Goal: Information Seeking & Learning: Learn about a topic

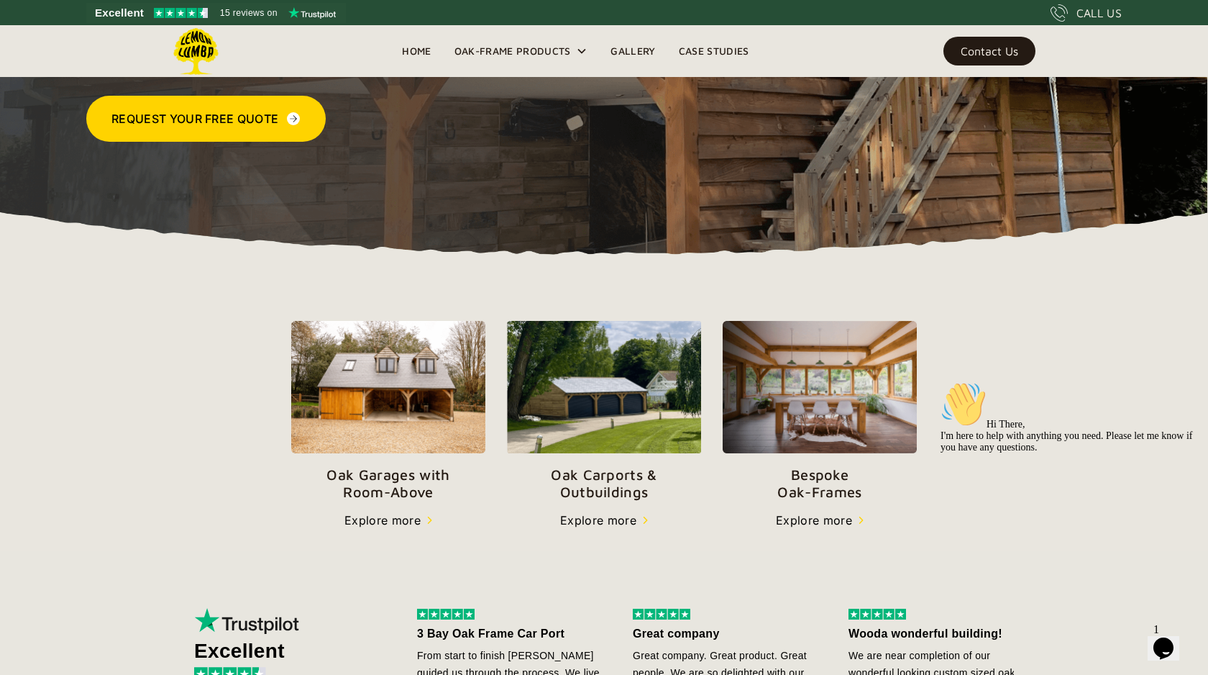
scroll to position [287, 0]
click at [380, 519] on div "Explore more" at bounding box center [383, 519] width 76 height 17
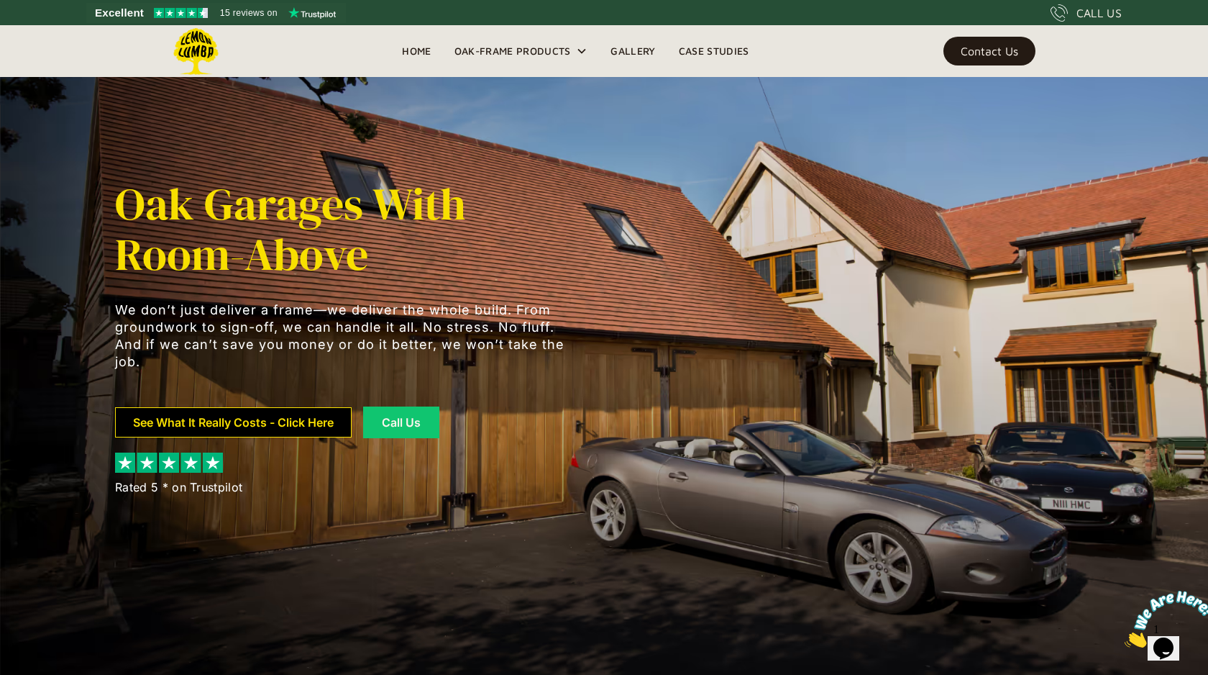
click at [262, 427] on link "See What It Really Costs - Click Here" at bounding box center [233, 422] width 237 height 30
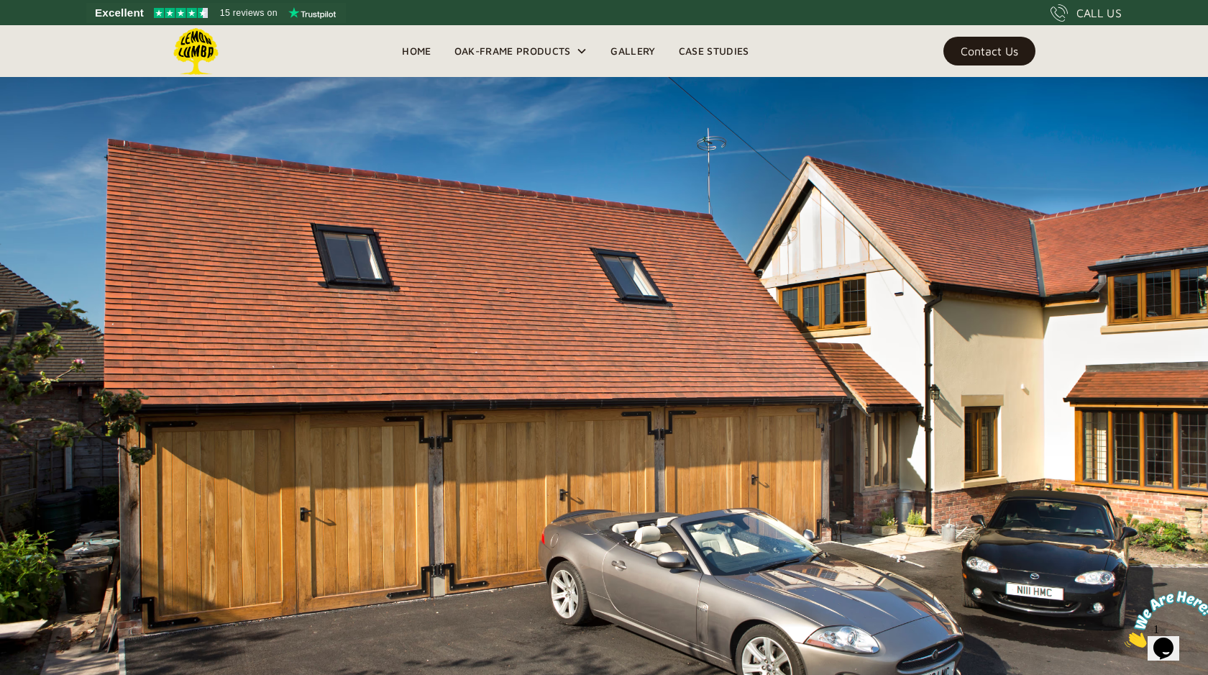
scroll to position [921, 0]
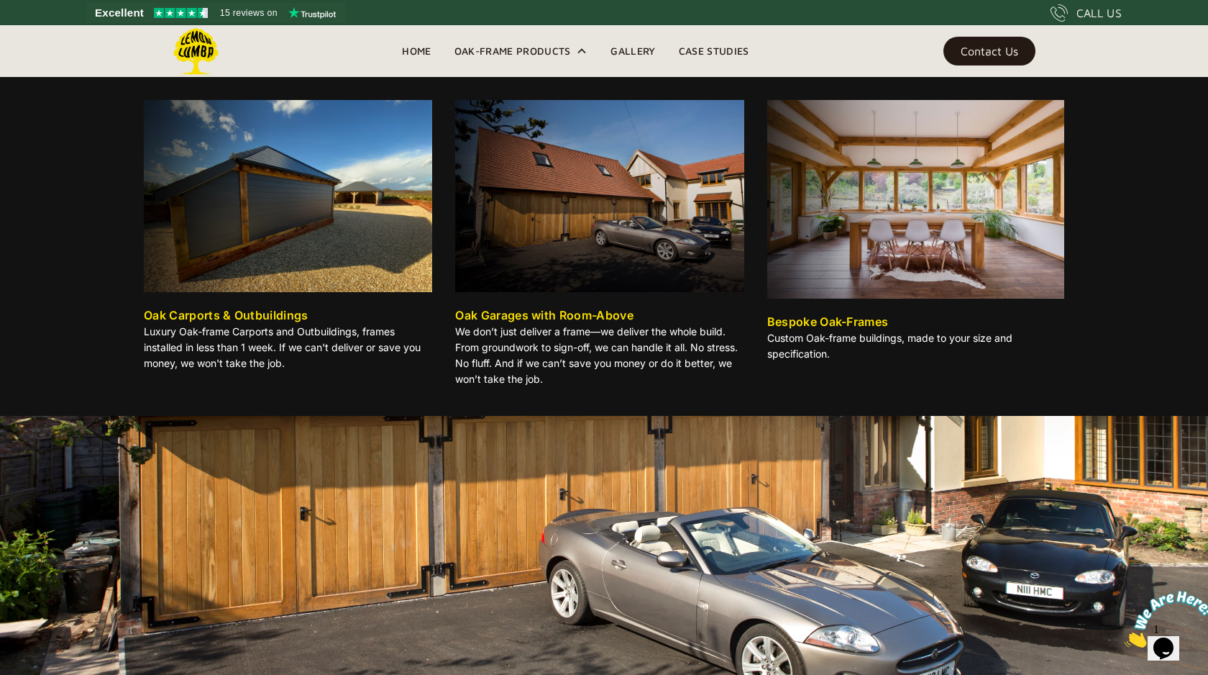
click at [568, 225] on img at bounding box center [599, 196] width 288 height 192
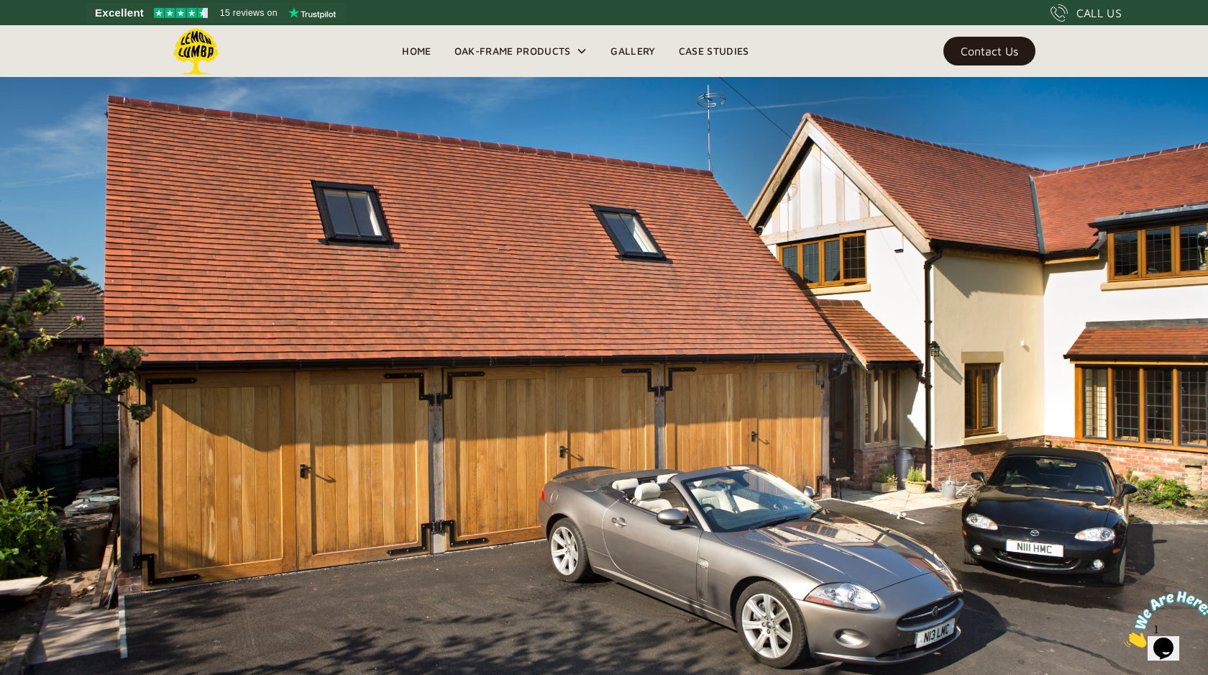
scroll to position [962, 0]
click at [634, 48] on link "Gallery" at bounding box center [633, 51] width 68 height 22
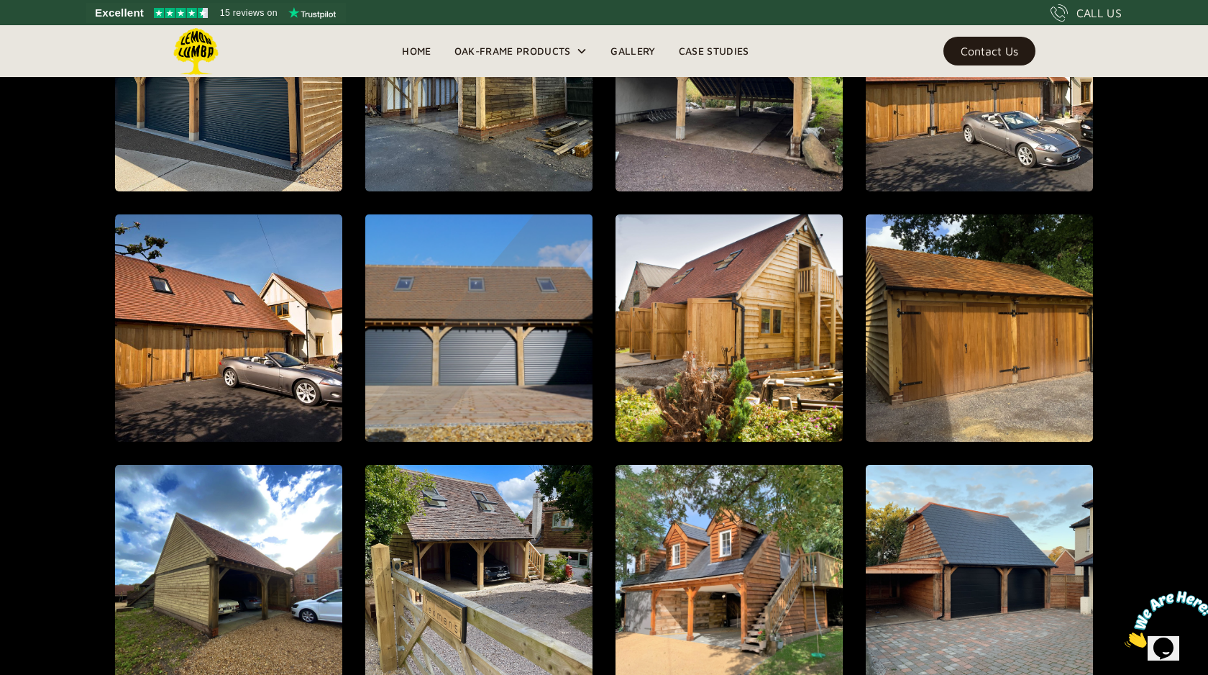
scroll to position [1065, 0]
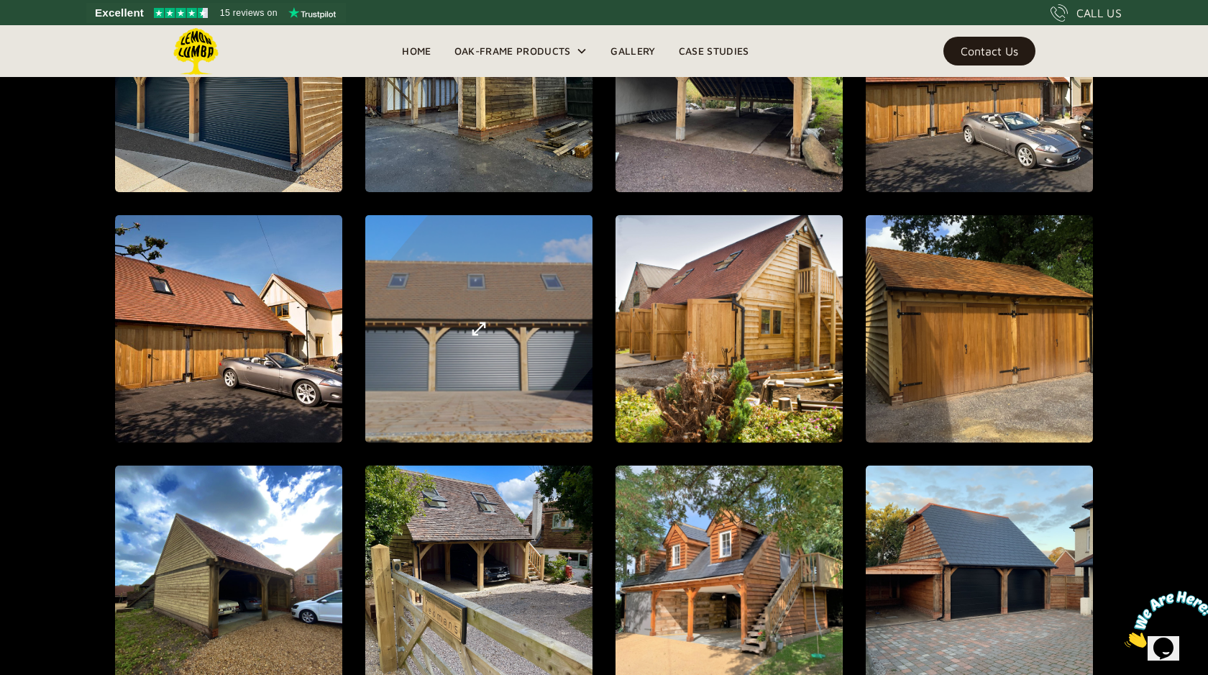
click at [493, 319] on div "open lightbox" at bounding box center [479, 329] width 610 height 666
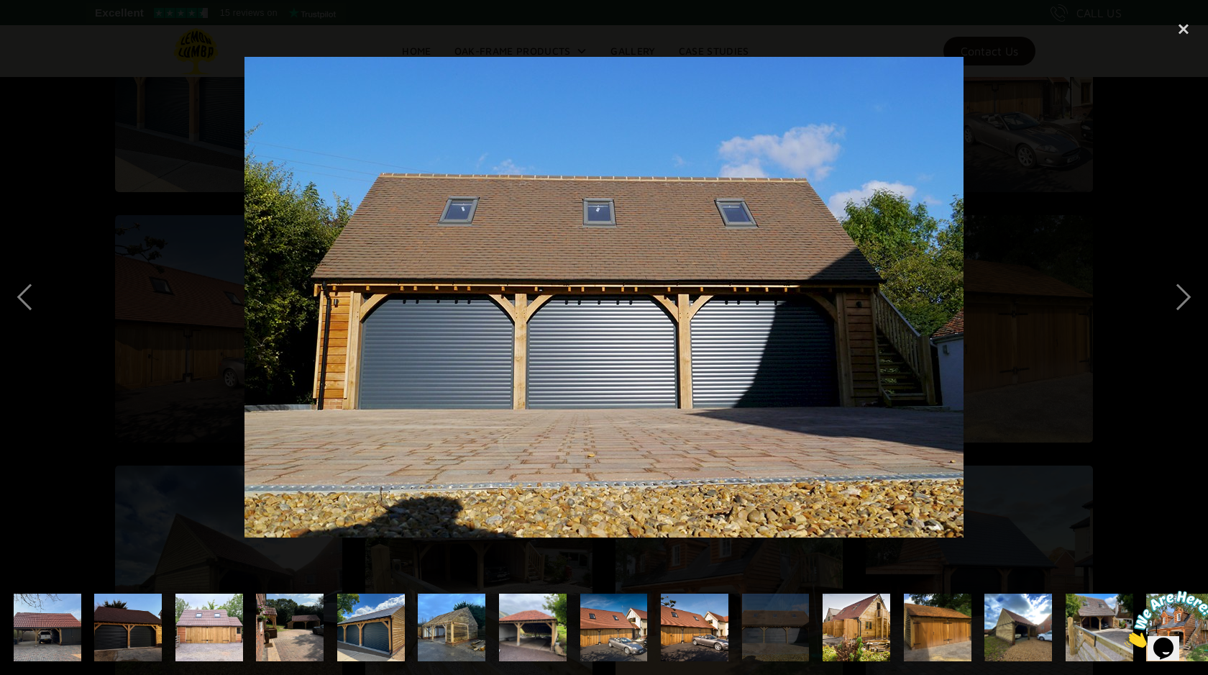
click at [606, 377] on img at bounding box center [604, 297] width 719 height 480
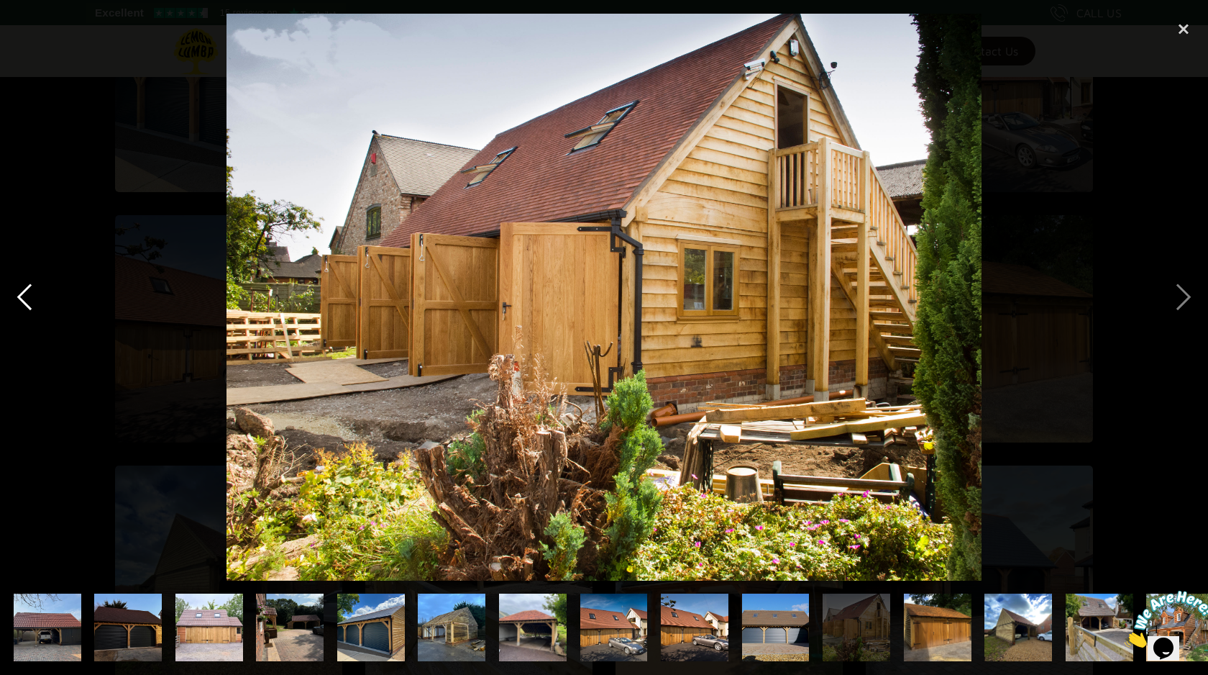
click at [27, 299] on div "previous image" at bounding box center [24, 297] width 49 height 567
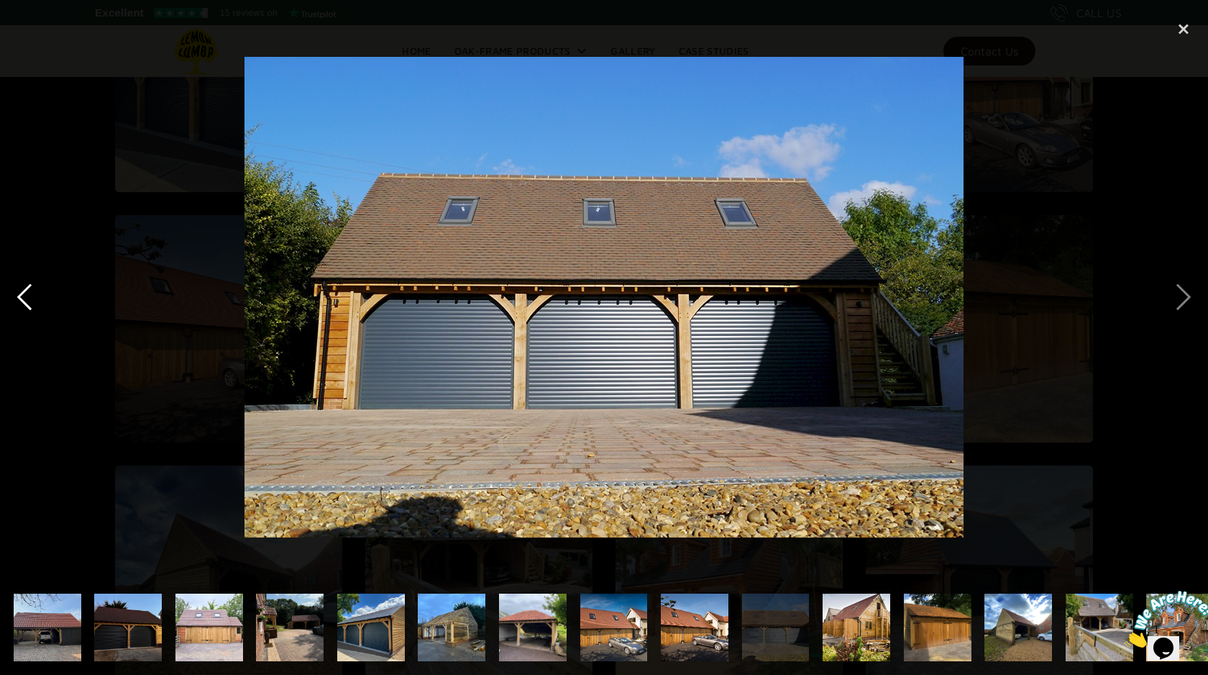
click at [26, 291] on div "previous image" at bounding box center [24, 297] width 49 height 567
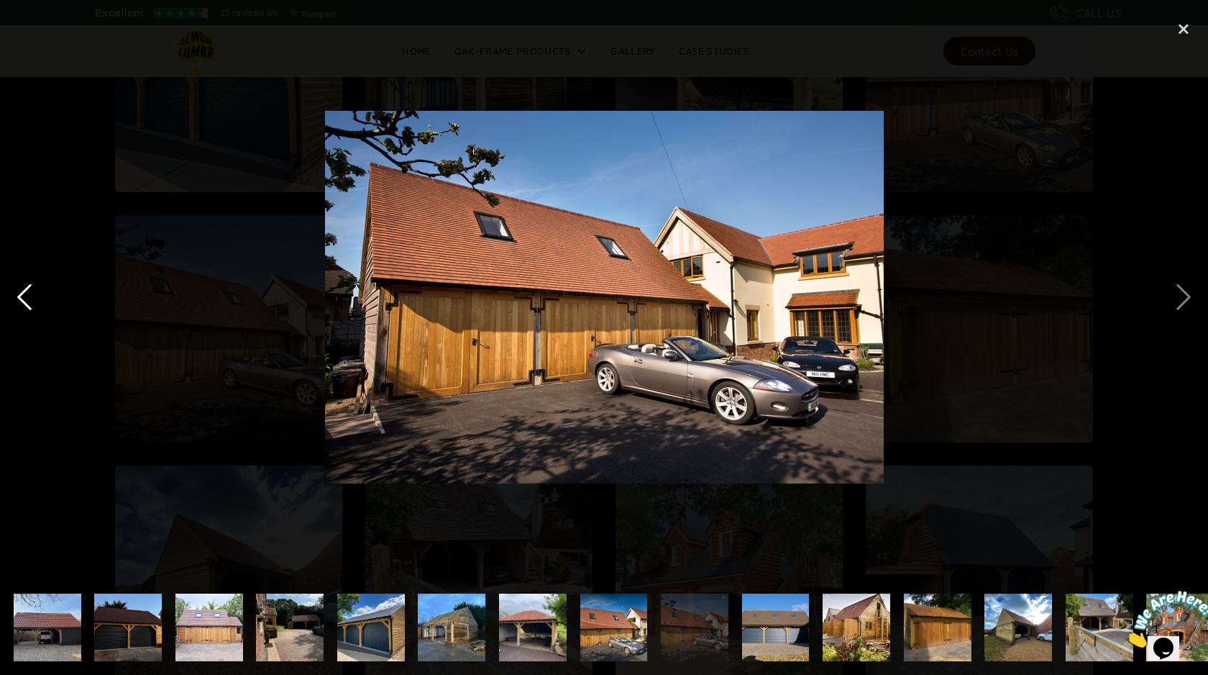
click at [26, 291] on div "previous image" at bounding box center [24, 297] width 49 height 567
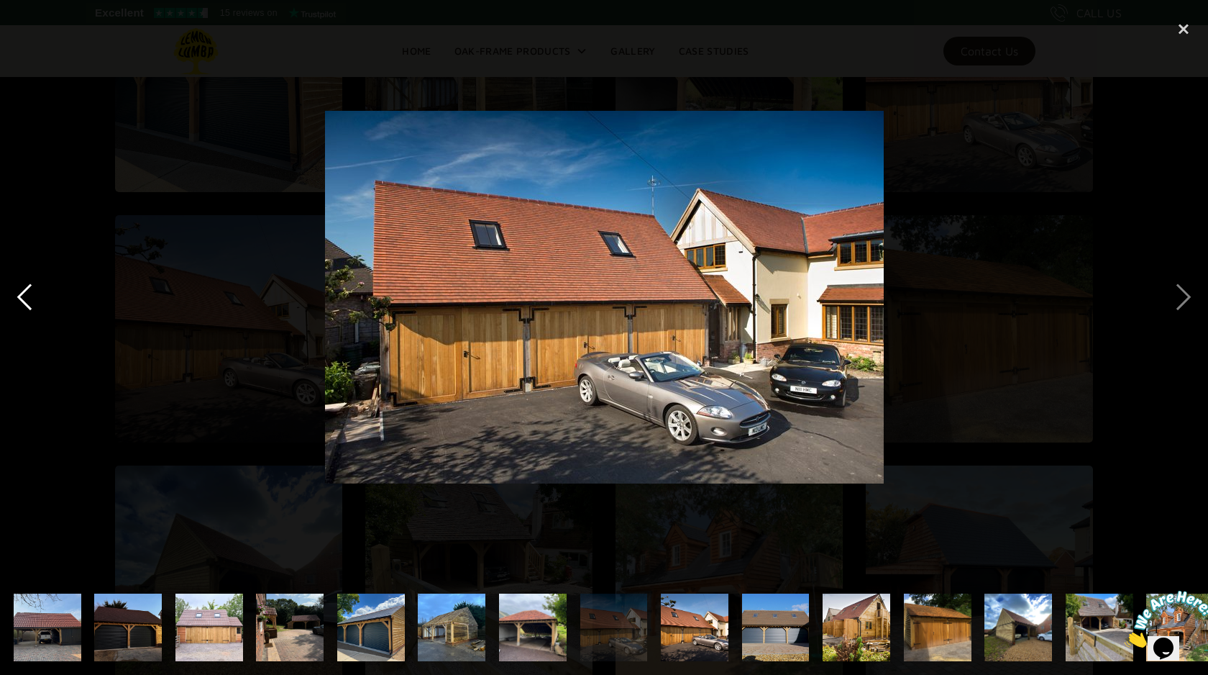
click at [26, 291] on div "previous image" at bounding box center [24, 297] width 49 height 567
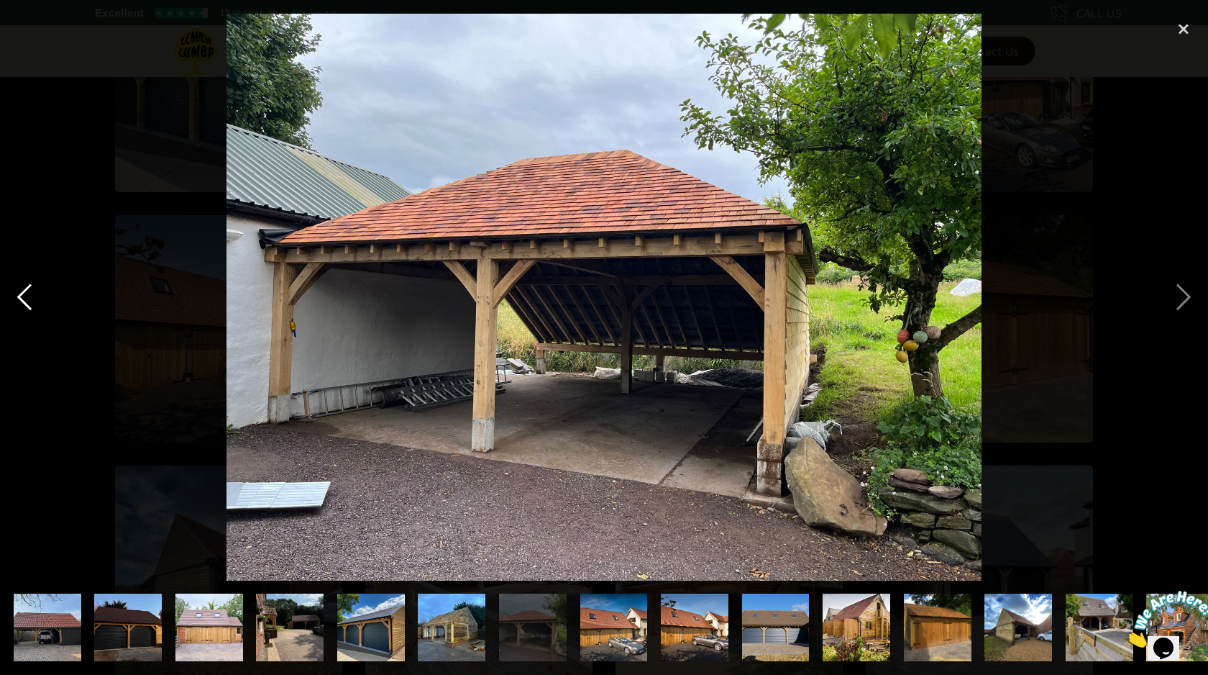
click at [26, 291] on div "previous image" at bounding box center [24, 297] width 49 height 567
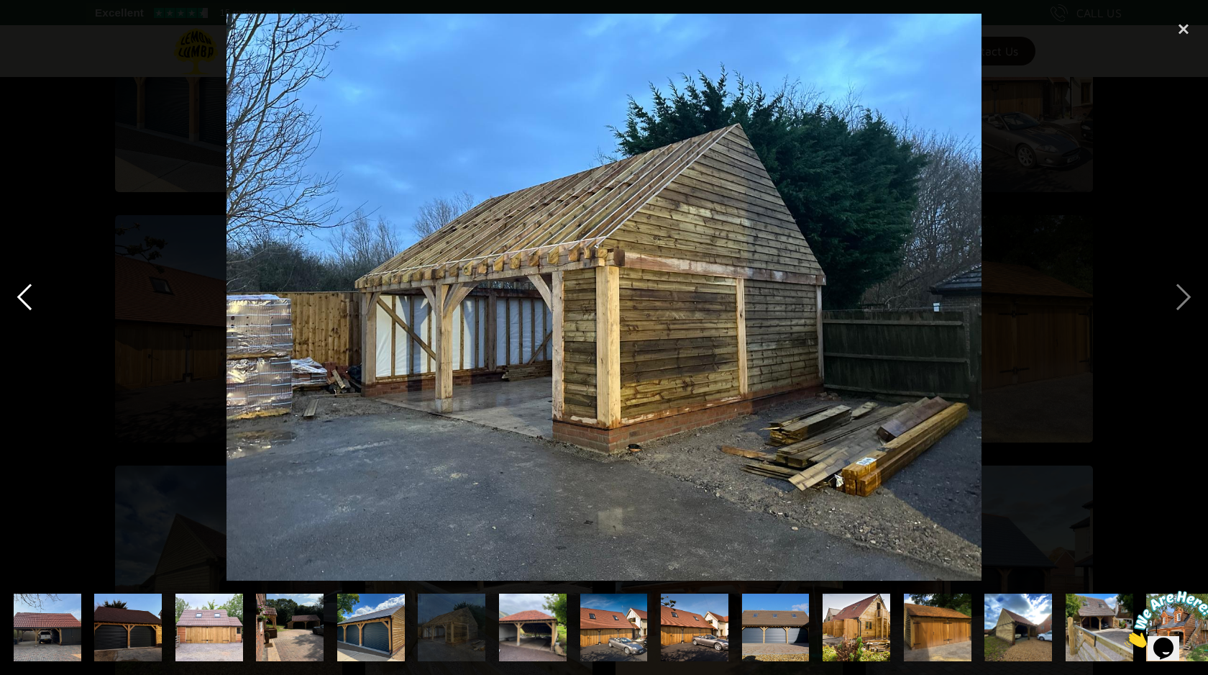
click at [26, 291] on div "previous image" at bounding box center [24, 297] width 49 height 567
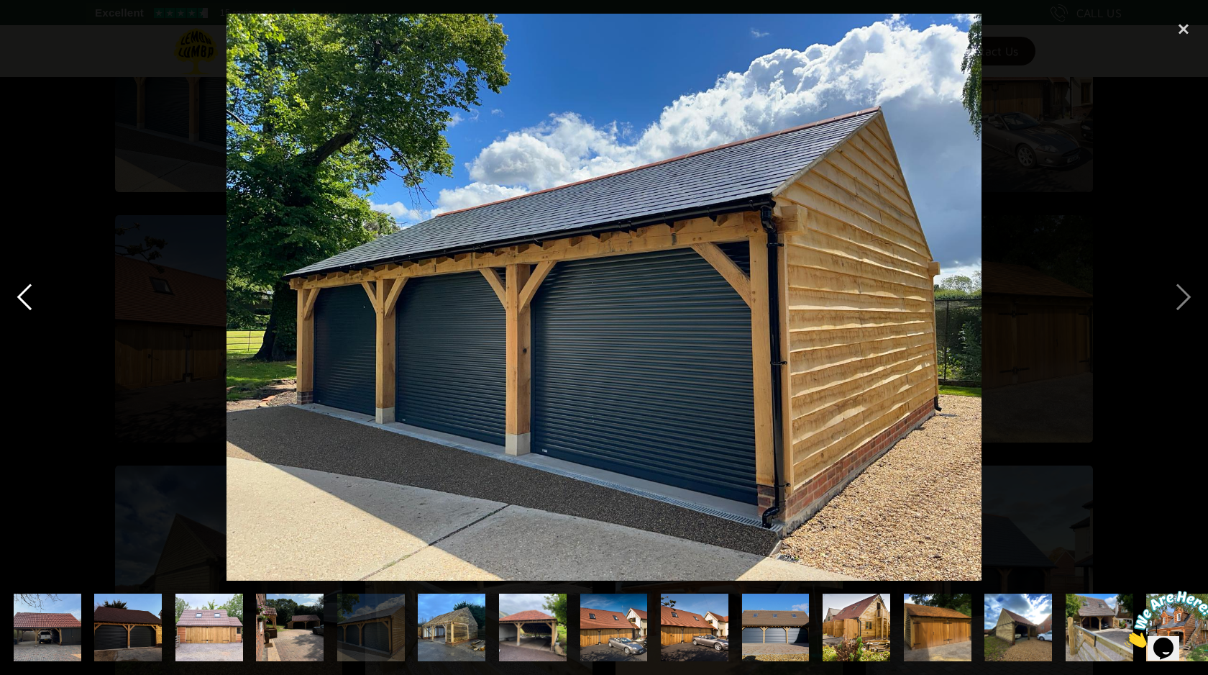
click at [26, 291] on div "previous image" at bounding box center [24, 297] width 49 height 567
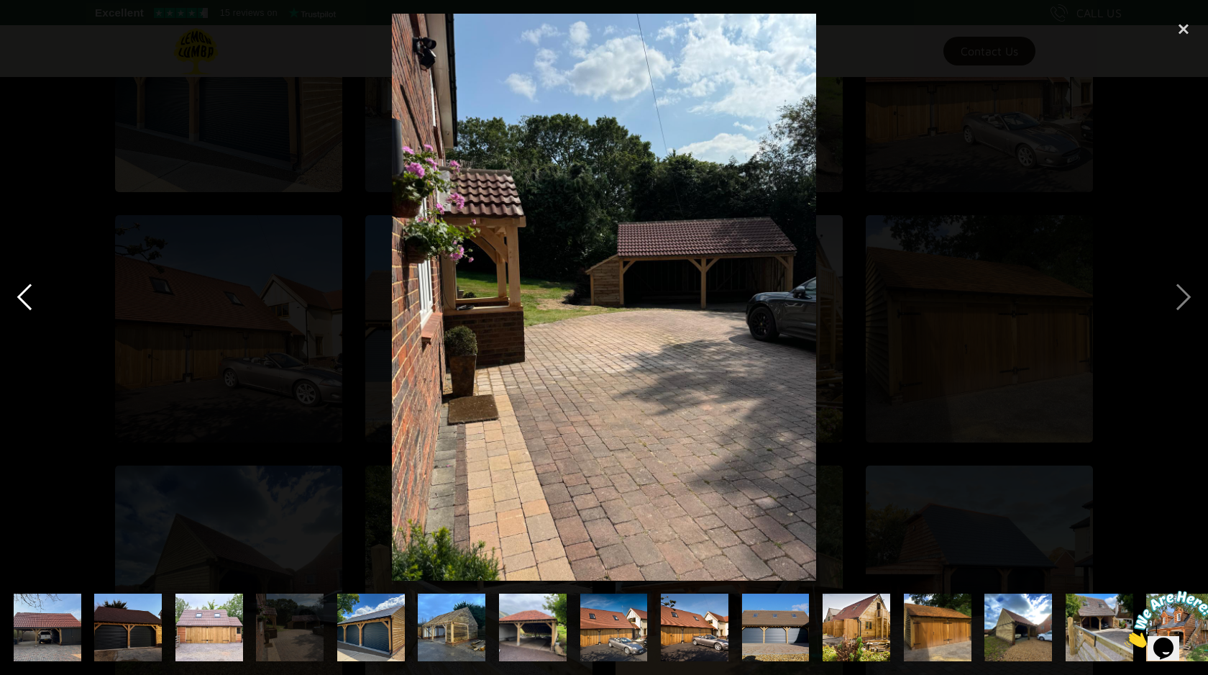
click at [26, 291] on div "previous image" at bounding box center [24, 297] width 49 height 567
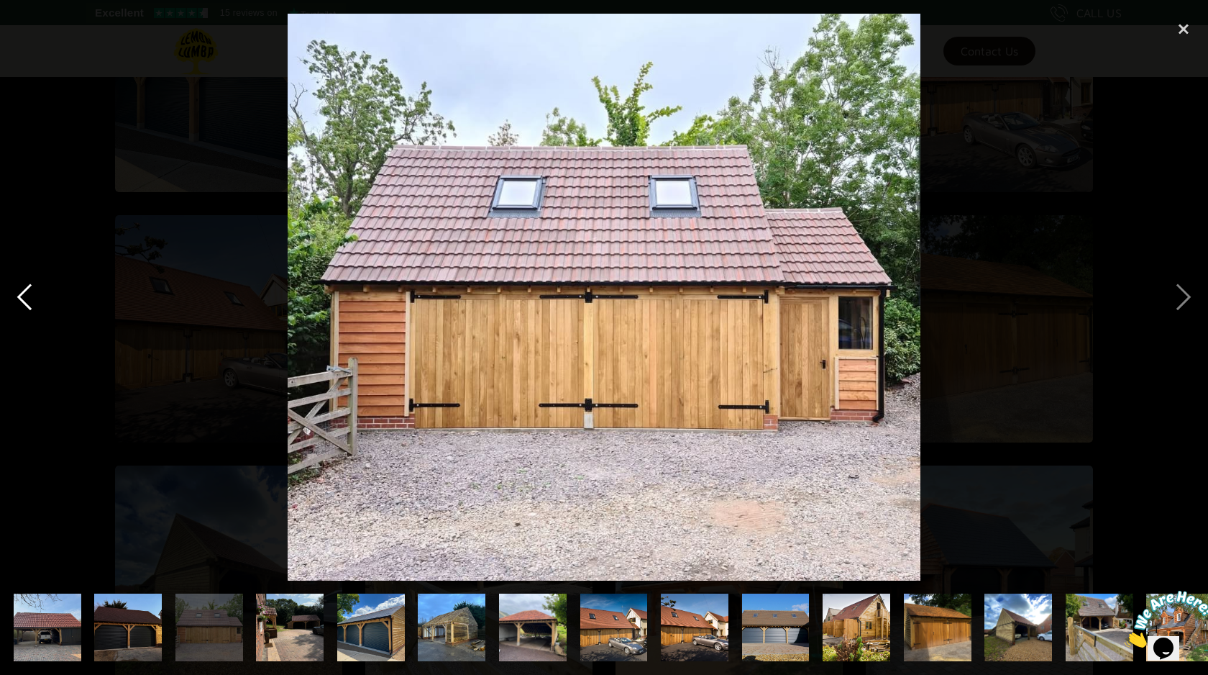
click at [26, 291] on div "previous image" at bounding box center [24, 297] width 49 height 567
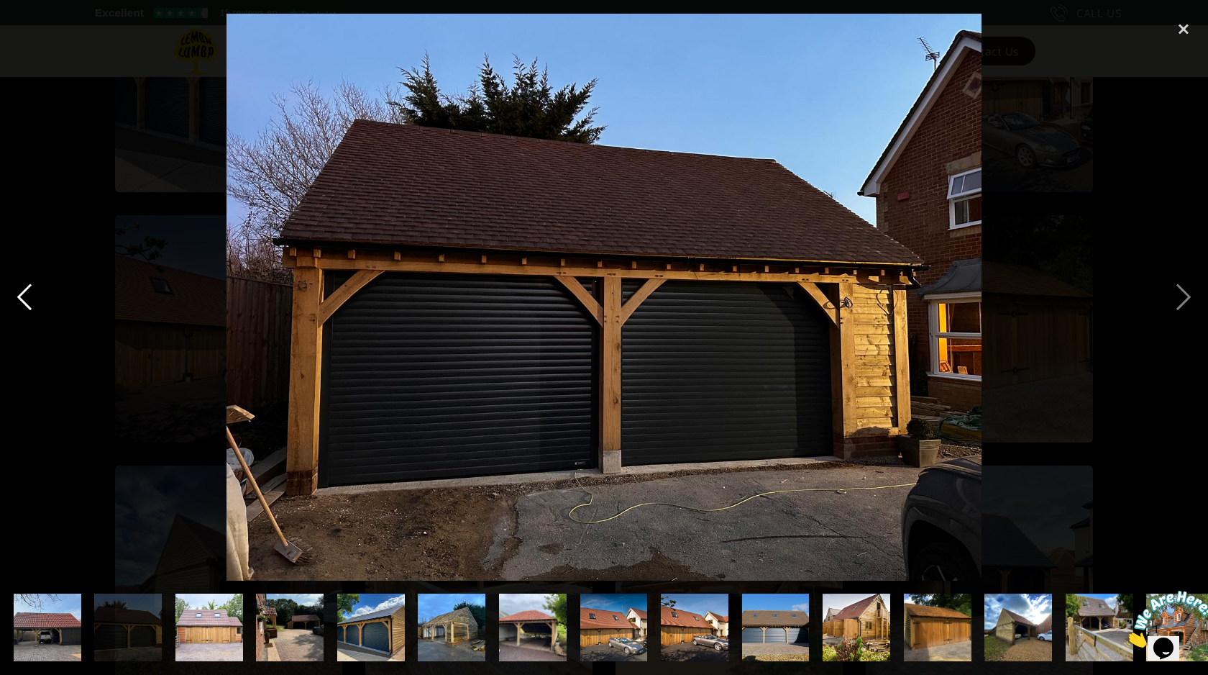
click at [26, 291] on div "previous image" at bounding box center [24, 297] width 49 height 567
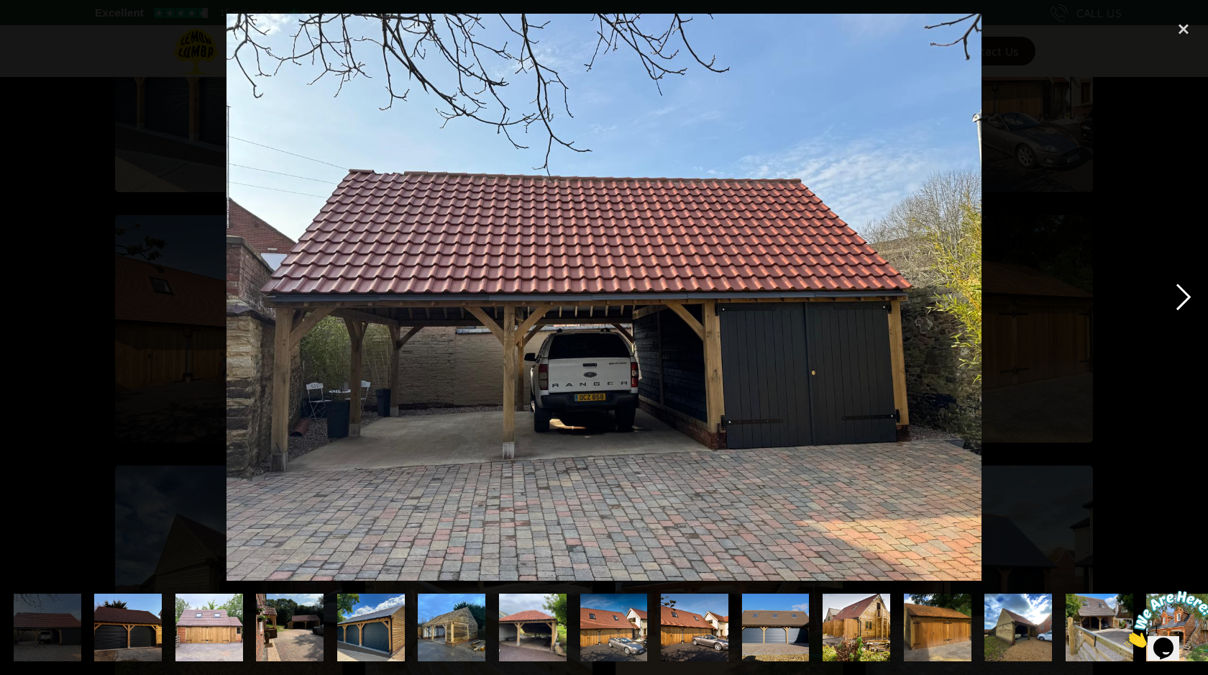
click at [1186, 295] on div "next image" at bounding box center [1183, 297] width 49 height 567
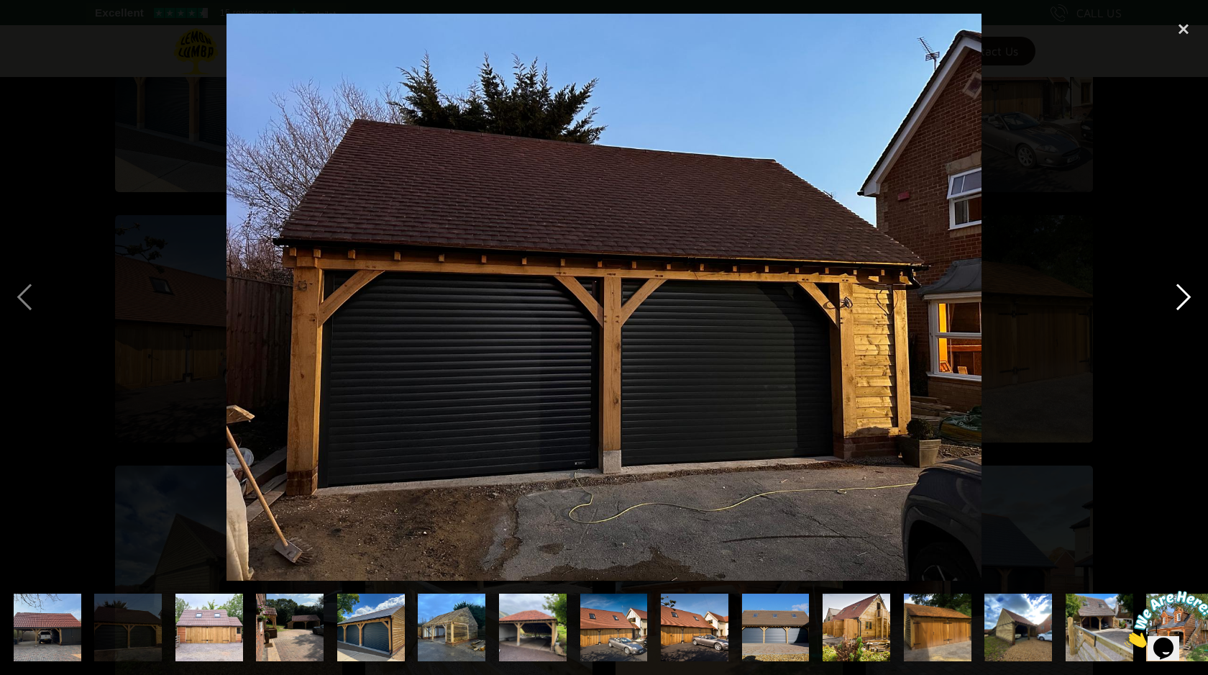
click at [1186, 295] on div "next image" at bounding box center [1183, 297] width 49 height 567
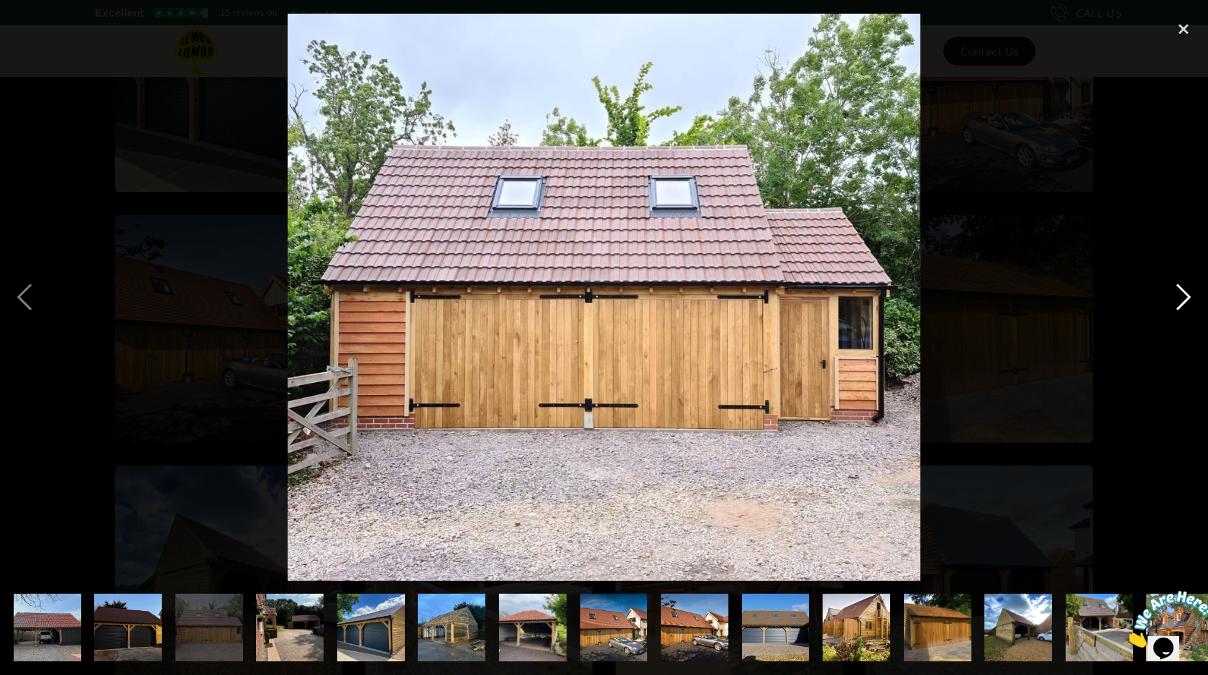
click at [1186, 295] on div "next image" at bounding box center [1183, 297] width 49 height 567
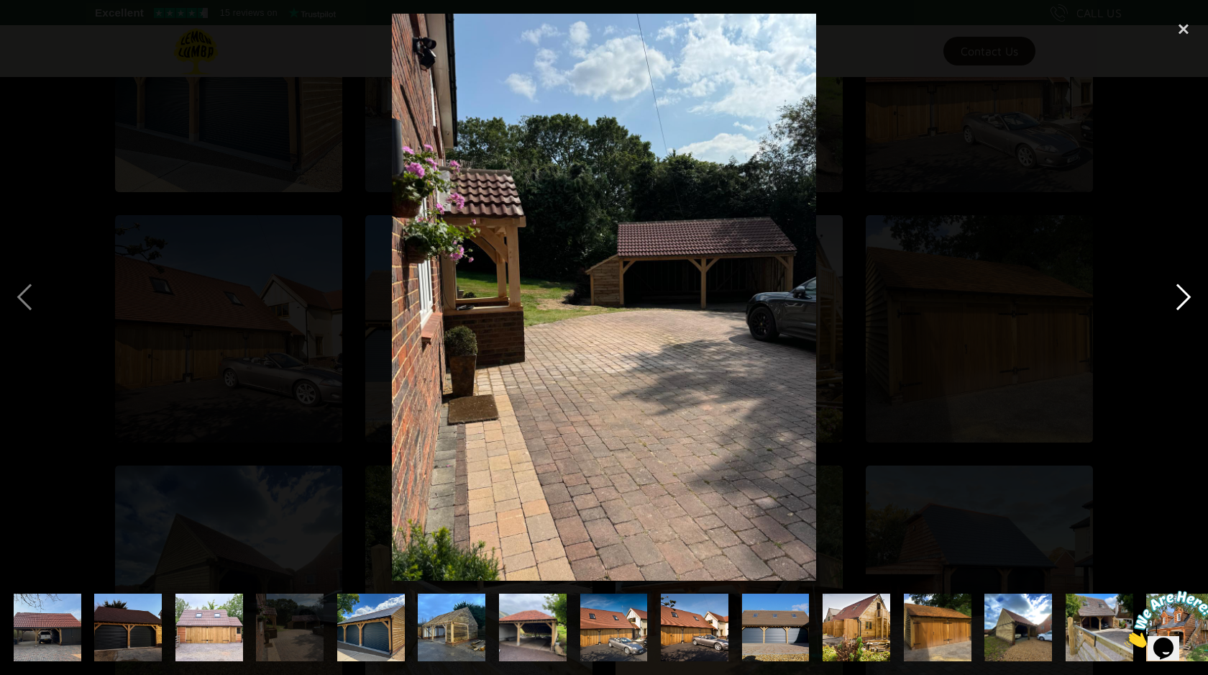
click at [1186, 295] on div "next image" at bounding box center [1183, 297] width 49 height 567
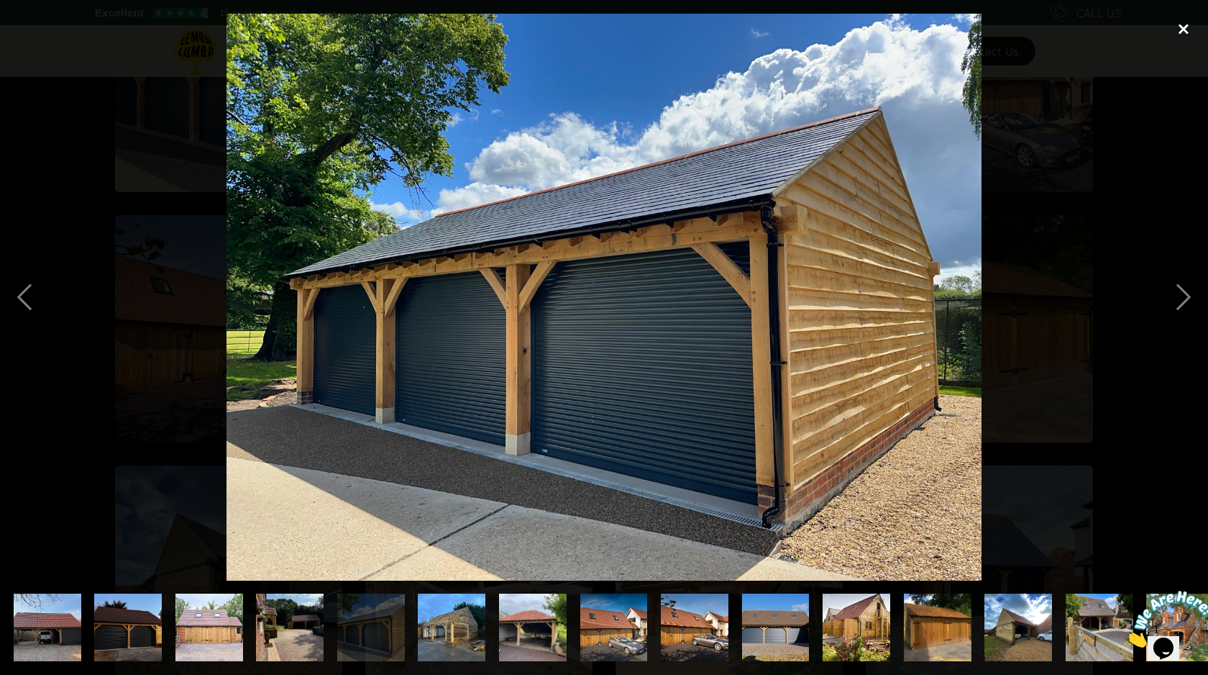
click at [1185, 27] on div "close lightbox" at bounding box center [1183, 30] width 49 height 32
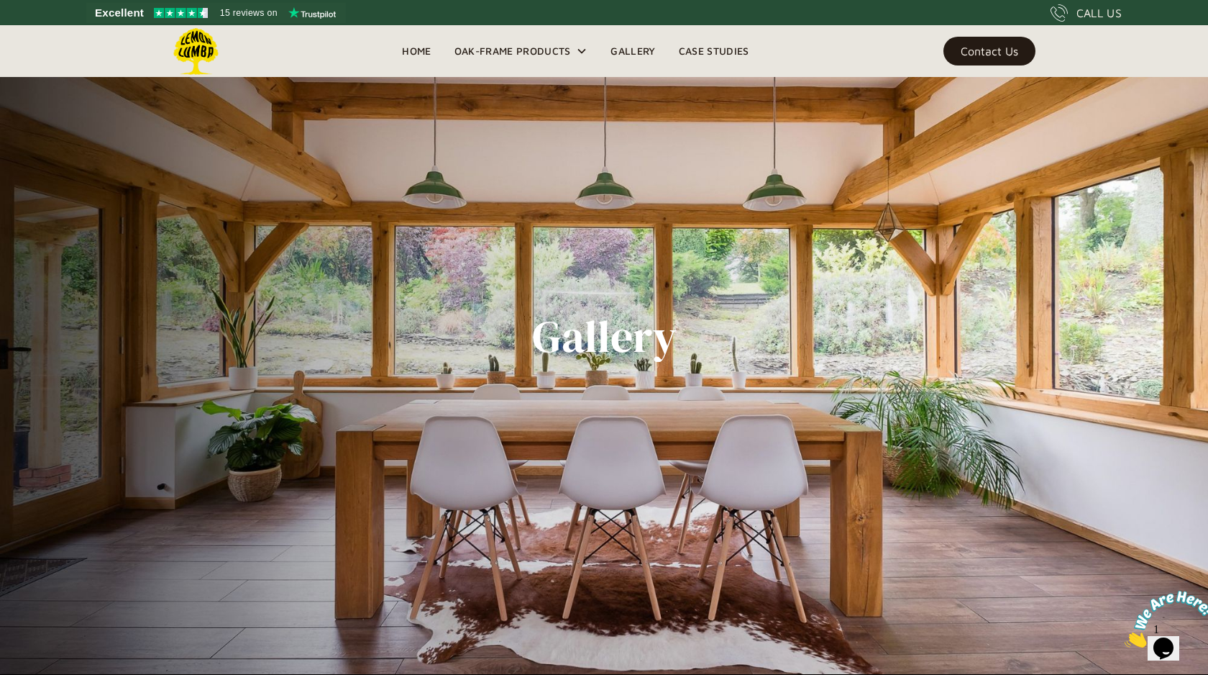
scroll to position [0, 0]
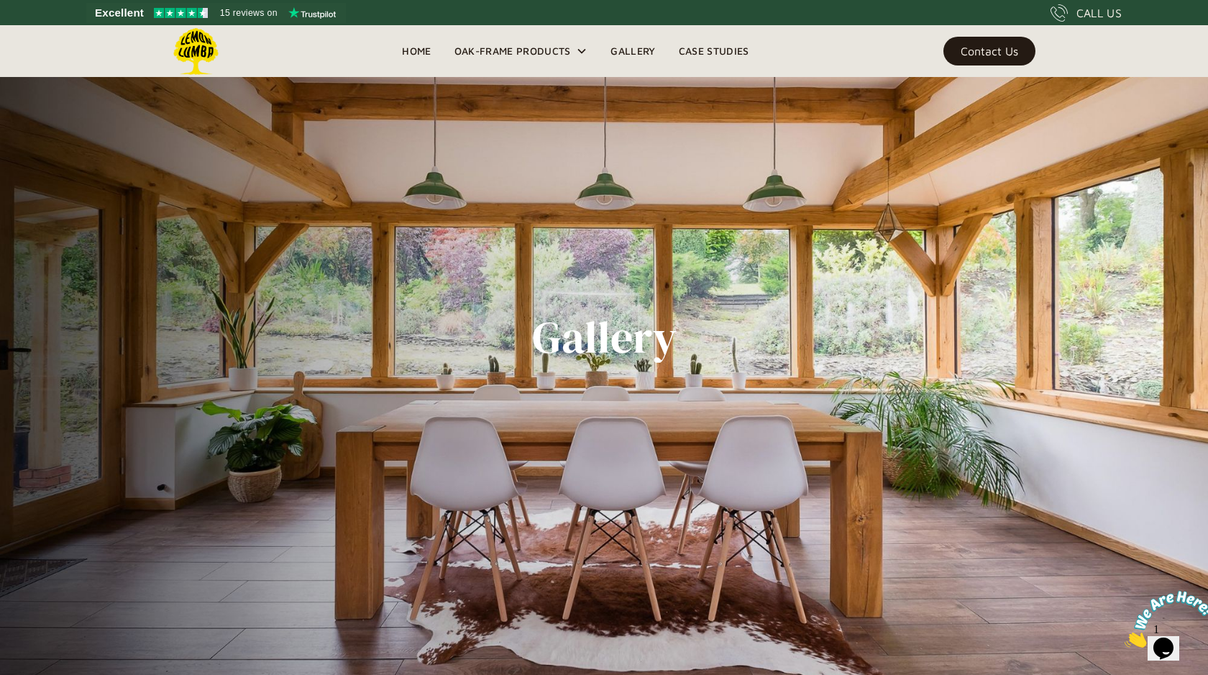
click at [979, 48] on div "Contact Us" at bounding box center [990, 51] width 58 height 10
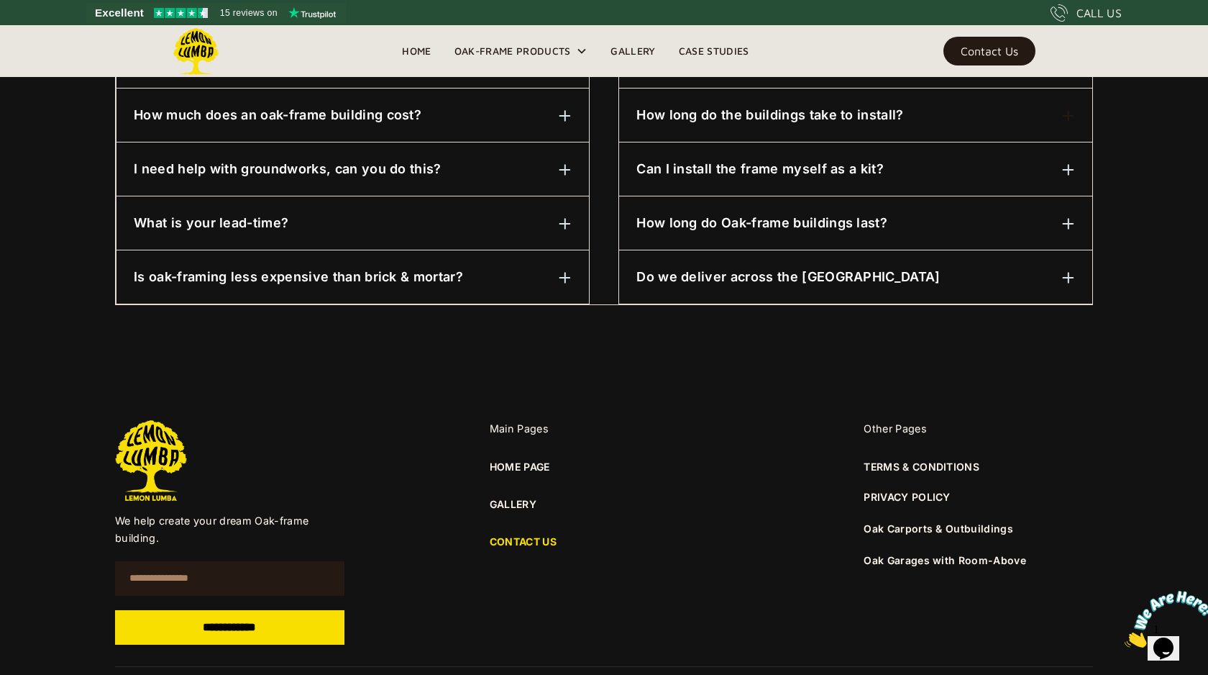
scroll to position [832, 0]
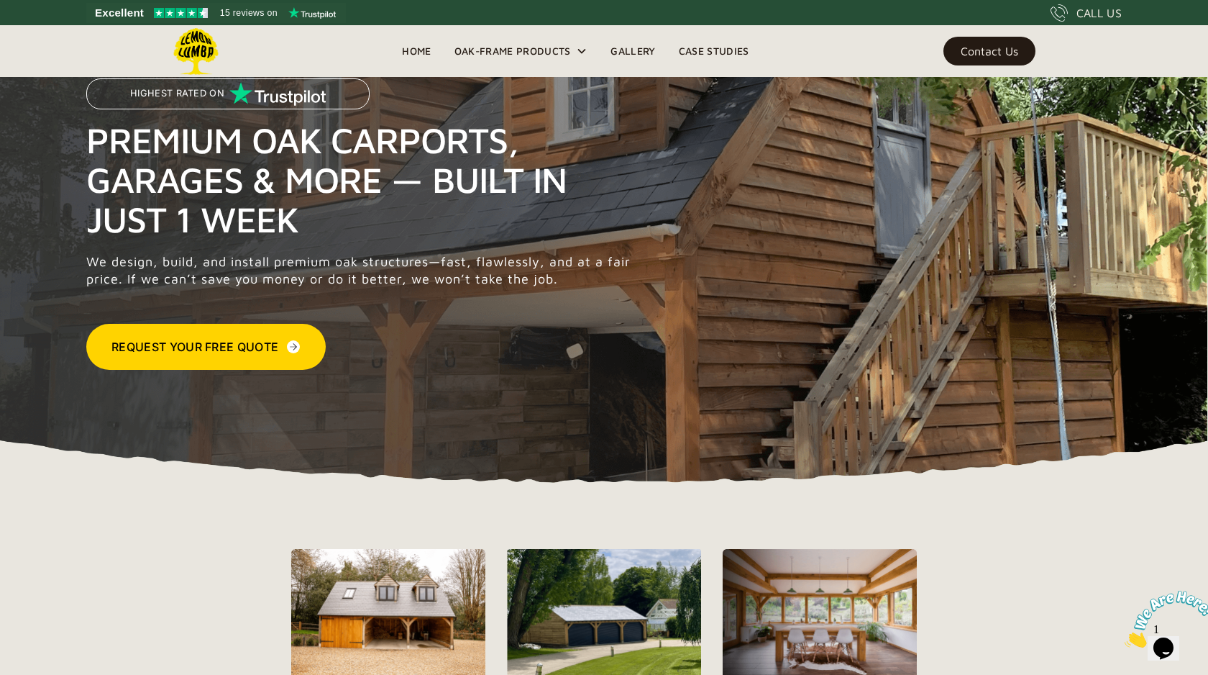
scroll to position [58, 0]
